Goal: Task Accomplishment & Management: Use online tool/utility

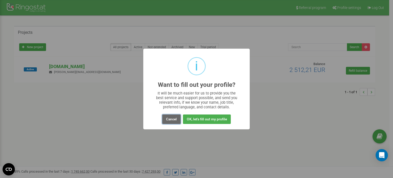
click at [173, 120] on button "Cancel" at bounding box center [171, 118] width 18 height 9
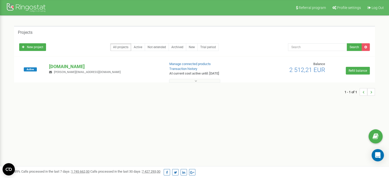
click at [197, 81] on button at bounding box center [194, 81] width 51 height 4
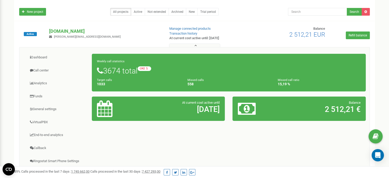
scroll to position [77, 0]
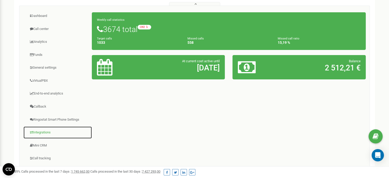
click at [44, 135] on link "Integrations" at bounding box center [57, 132] width 69 height 13
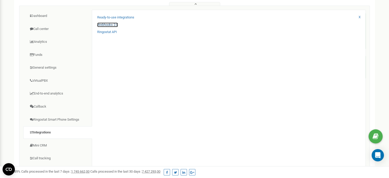
click at [111, 24] on link "Webhooks 2.0" at bounding box center [107, 25] width 21 height 5
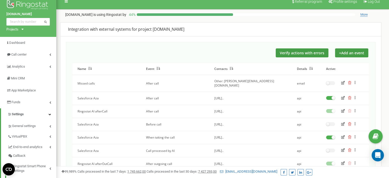
scroll to position [26, 0]
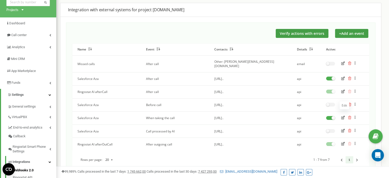
click at [343, 116] on icon "button" at bounding box center [344, 118] width 4 height 4
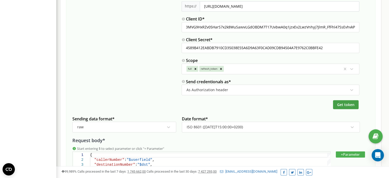
scroll to position [384, 0]
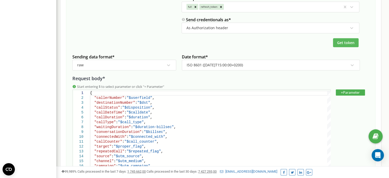
click at [337, 44] on button "Get token" at bounding box center [346, 42] width 26 height 9
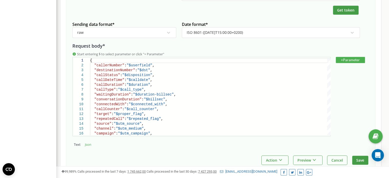
scroll to position [447, 0]
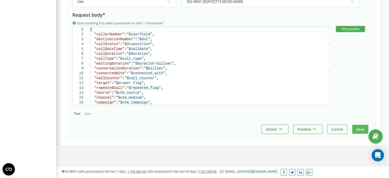
click at [355, 127] on button "Save" at bounding box center [361, 129] width 16 height 9
